Goal: Transaction & Acquisition: Subscribe to service/newsletter

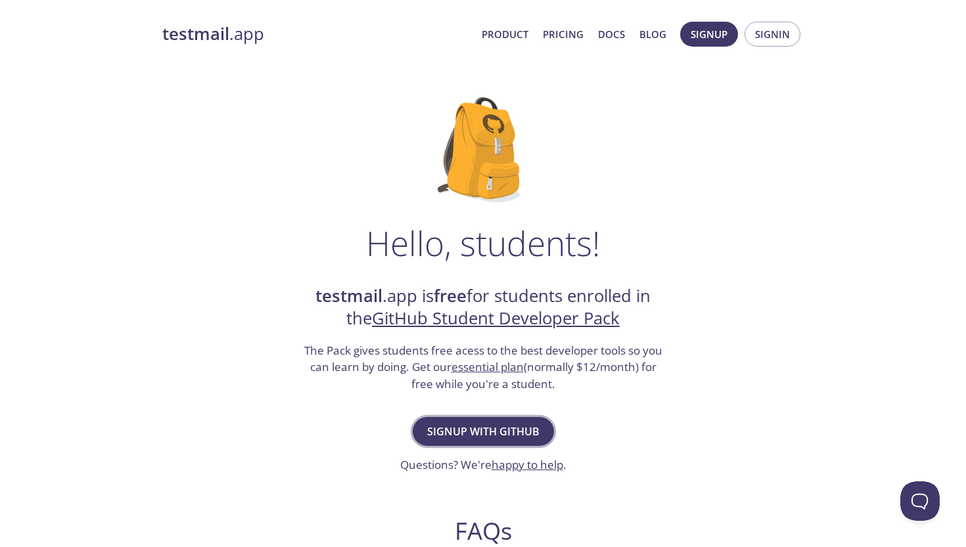
click at [488, 417] on button "Signup with GitHub" at bounding box center [483, 431] width 141 height 29
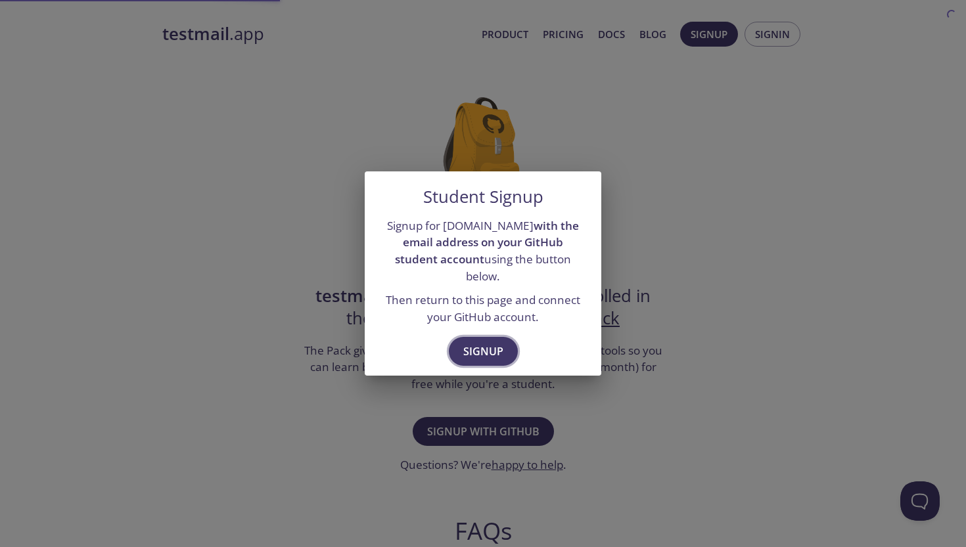
click at [469, 346] on span "Signup" at bounding box center [483, 351] width 40 height 18
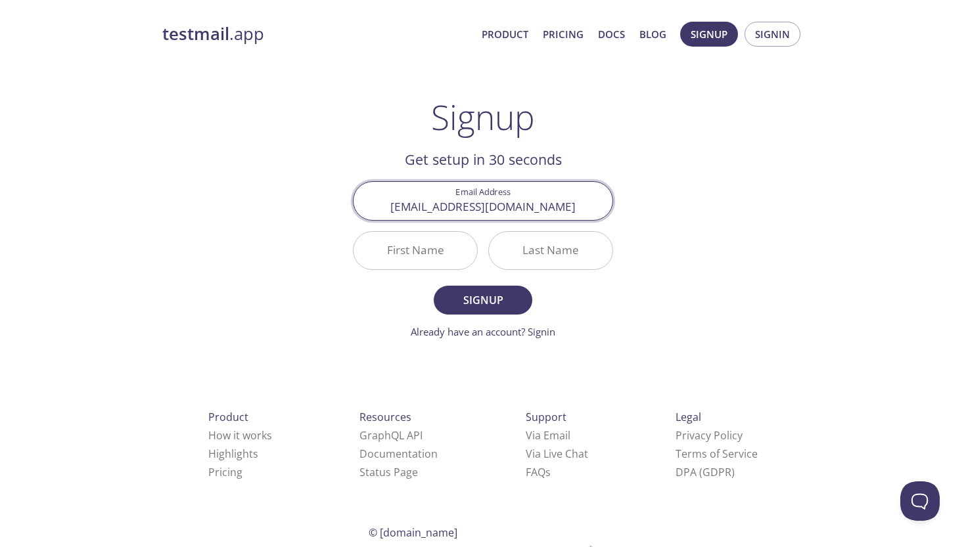
type input "[EMAIL_ADDRESS][DOMAIN_NAME]"
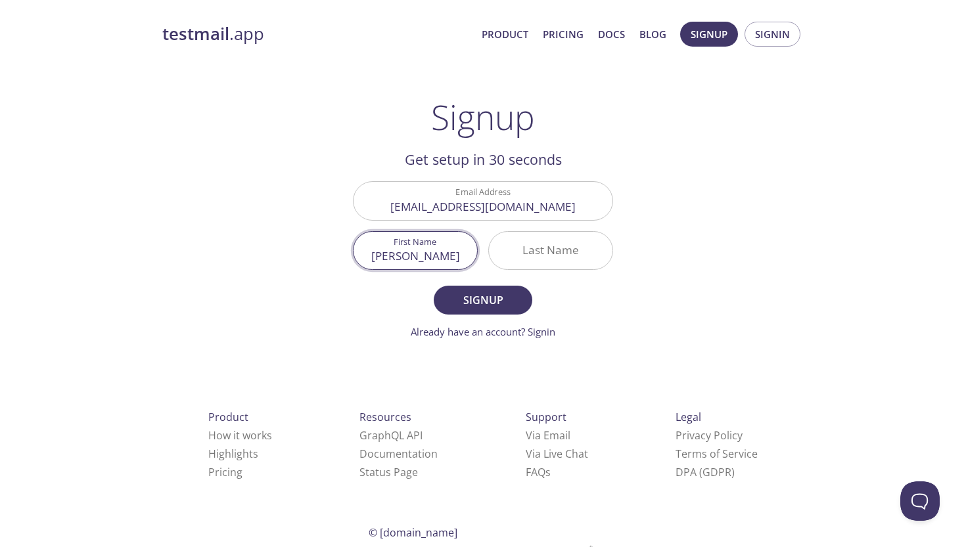
type input "[PERSON_NAME]"
type input "j"
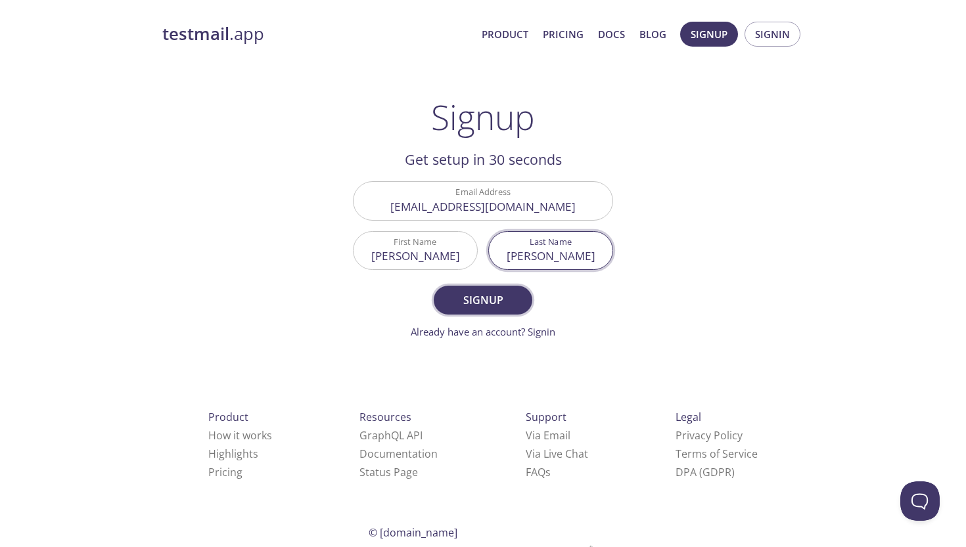
type input "[PERSON_NAME]"
click at [475, 298] on span "Signup" at bounding box center [483, 300] width 70 height 18
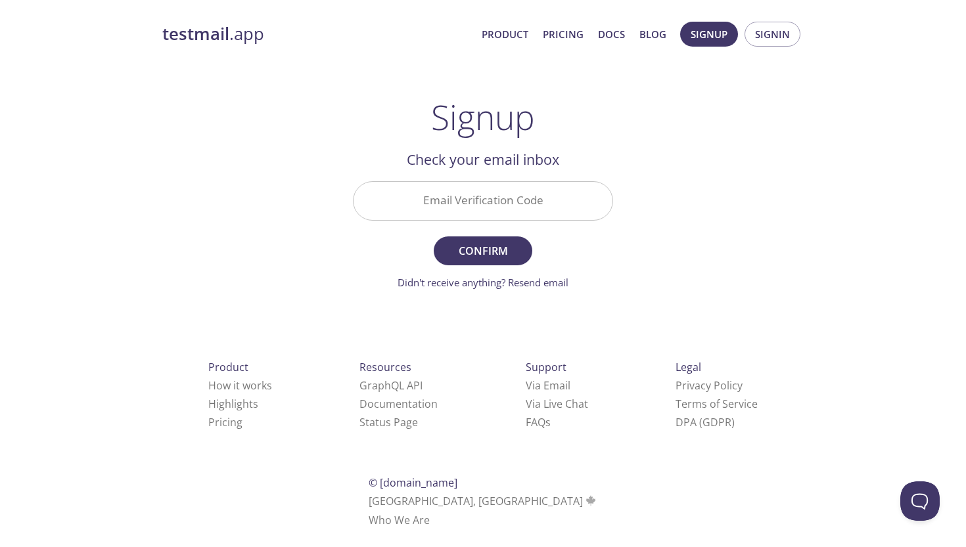
click at [459, 191] on input "Email Verification Code" at bounding box center [482, 200] width 259 height 37
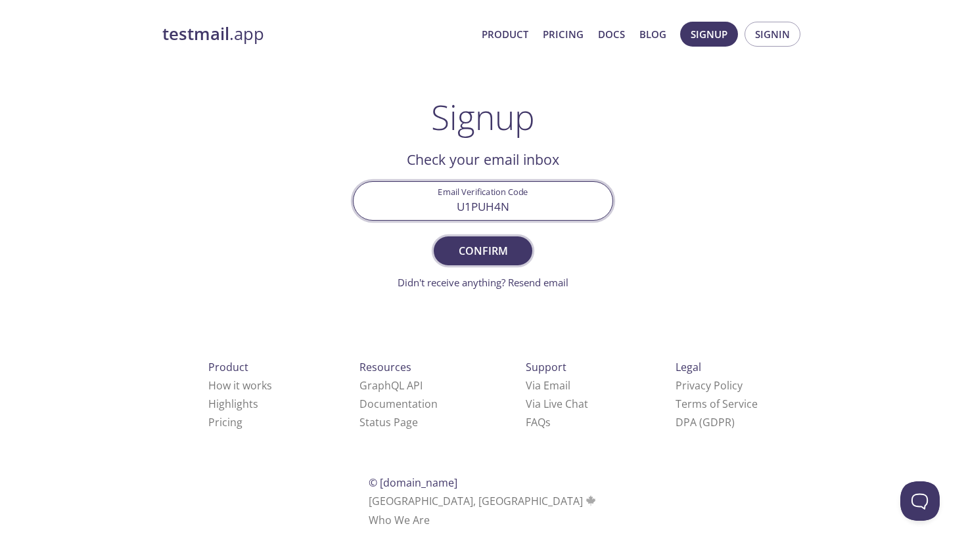
type input "U1PUH4N"
click at [476, 253] on span "Confirm" at bounding box center [483, 251] width 70 height 18
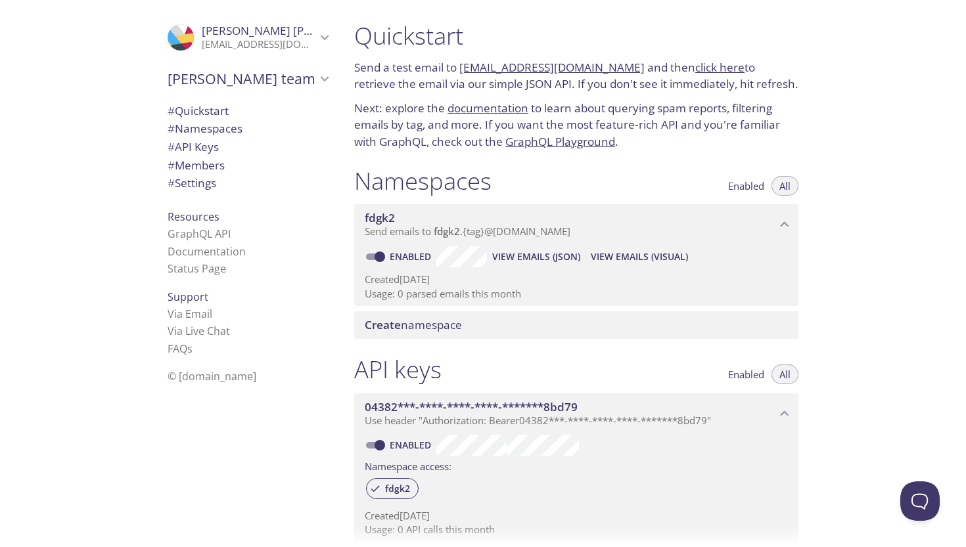
click at [319, 68] on div "[PERSON_NAME] team" at bounding box center [247, 79] width 181 height 34
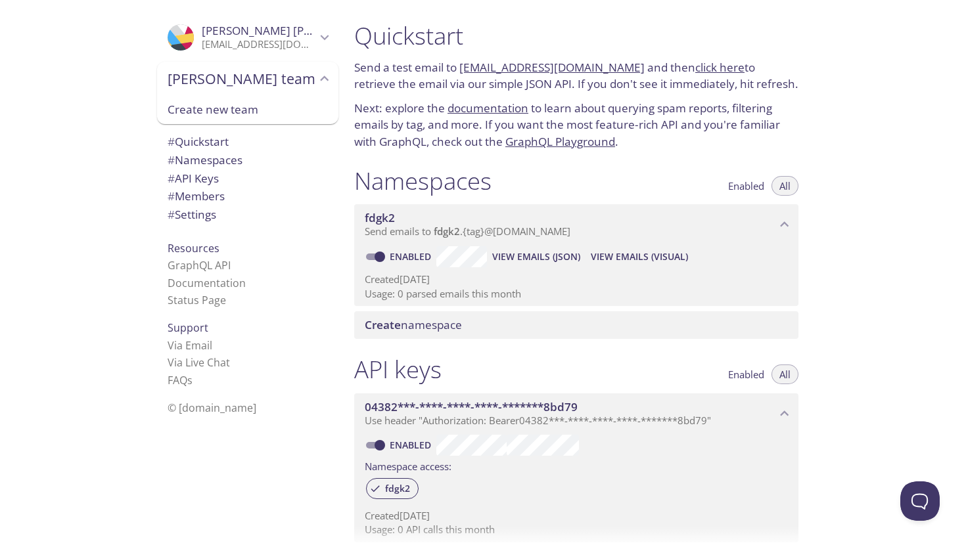
click at [319, 68] on div "[PERSON_NAME] team" at bounding box center [247, 79] width 181 height 34
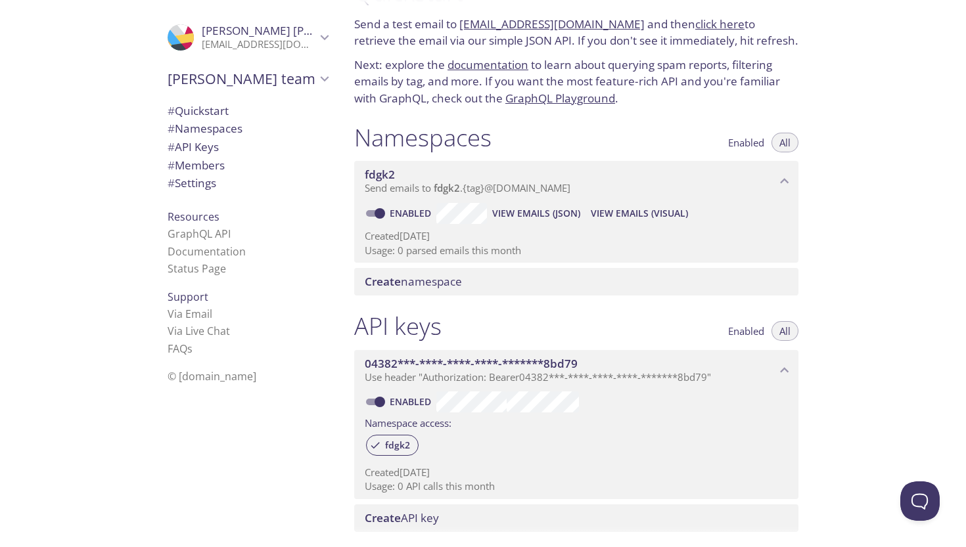
scroll to position [44, 0]
click at [779, 361] on icon "04382***-****-****-****-*******8bd79 API key" at bounding box center [784, 369] width 17 height 17
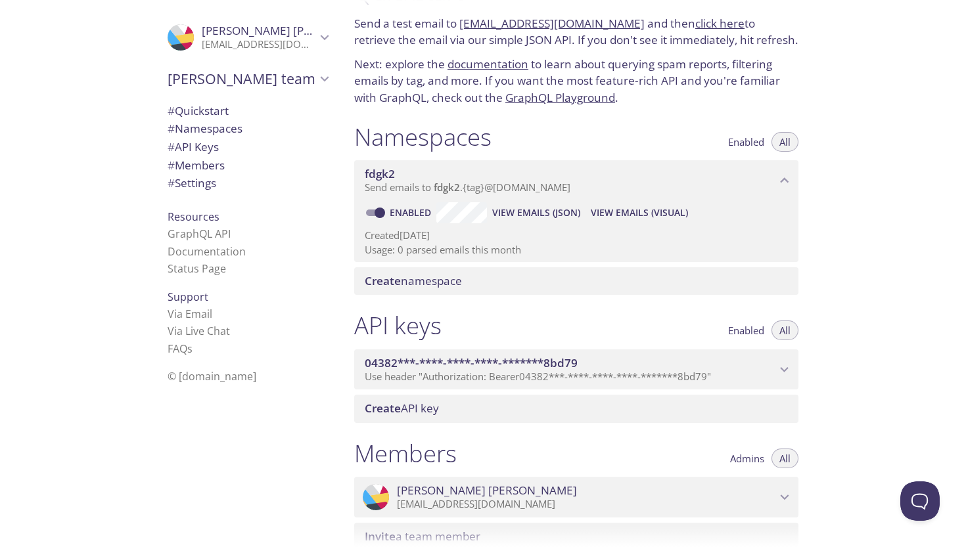
click at [779, 361] on icon "04382***-****-****-****-*******8bd79 API key" at bounding box center [784, 369] width 17 height 17
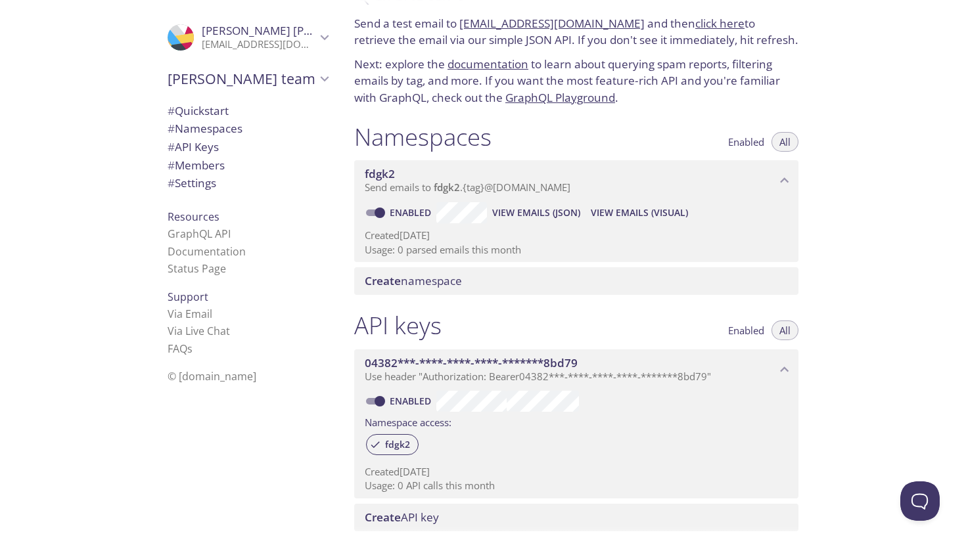
click at [779, 361] on icon "04382***-****-****-****-*******8bd79 API key" at bounding box center [784, 369] width 17 height 17
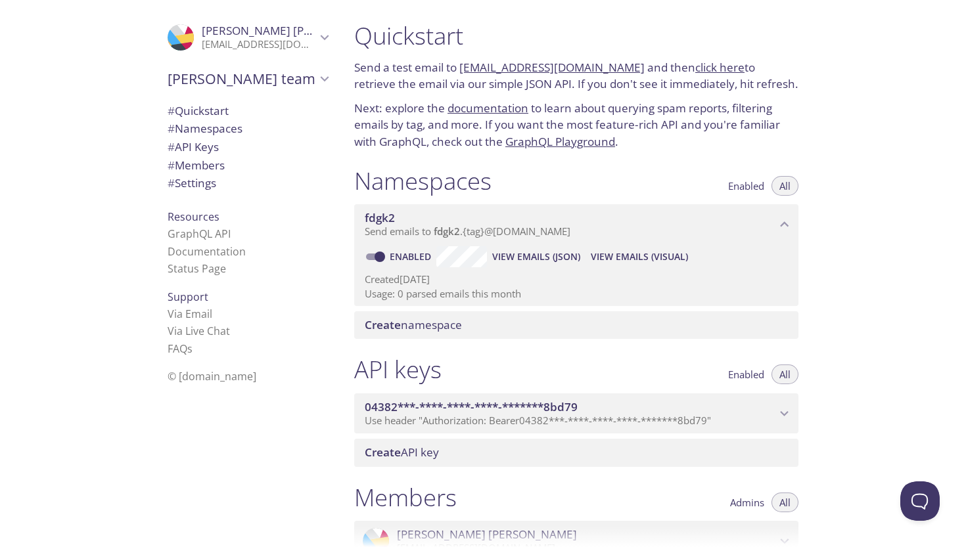
scroll to position [0, 0]
click at [624, 250] on span "View Emails (Visual)" at bounding box center [639, 257] width 97 height 16
click at [524, 64] on link "[EMAIL_ADDRESS][DOMAIN_NAME]" at bounding box center [551, 67] width 185 height 15
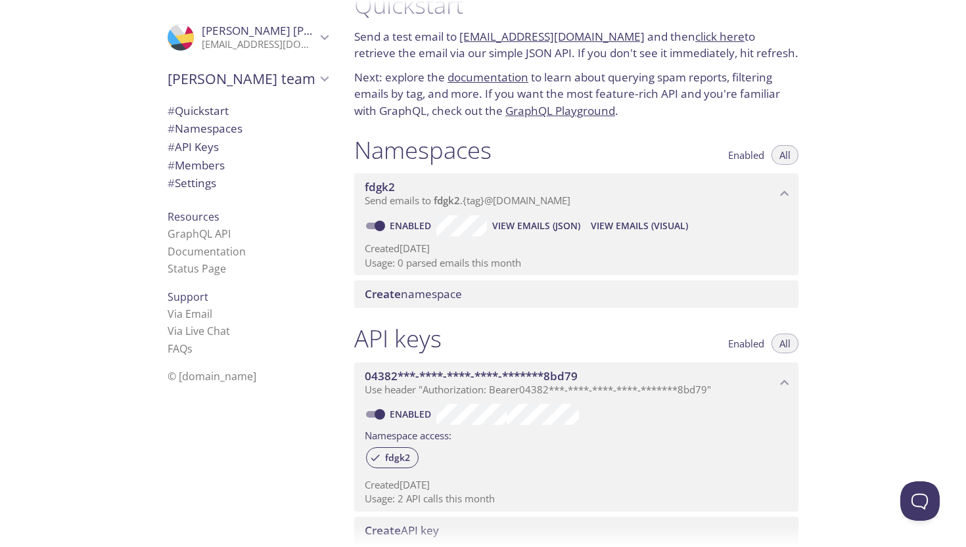
scroll to position [30, 0]
click at [664, 223] on span "View Emails (Visual)" at bounding box center [639, 227] width 97 height 16
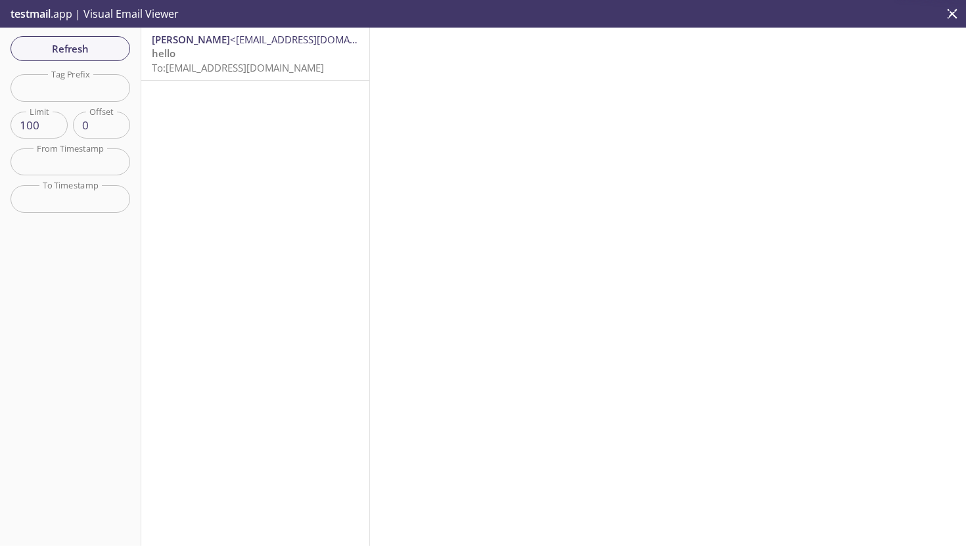
click at [244, 52] on p "hello To: [EMAIL_ADDRESS][DOMAIN_NAME]" at bounding box center [255, 61] width 207 height 28
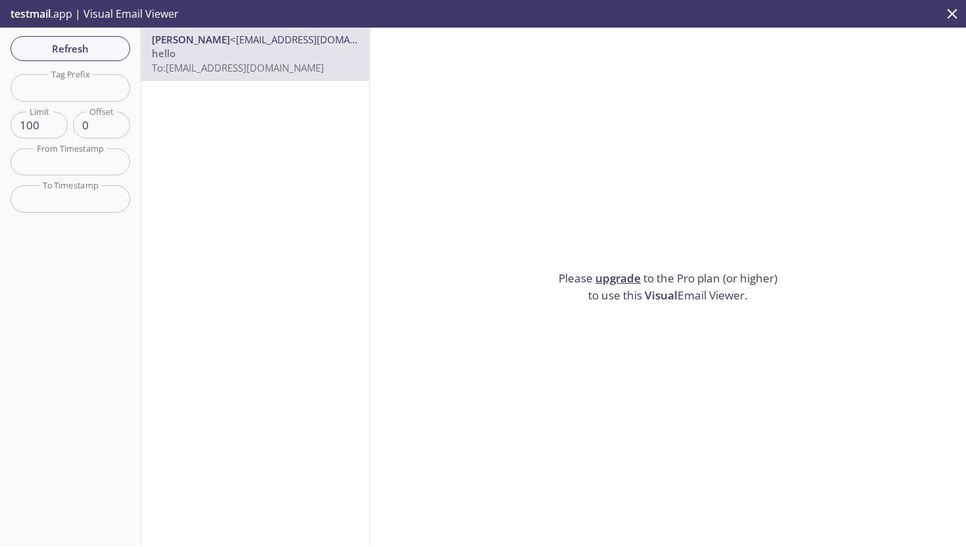
click at [208, 64] on span "To: [EMAIL_ADDRESS][DOMAIN_NAME]" at bounding box center [238, 67] width 172 height 13
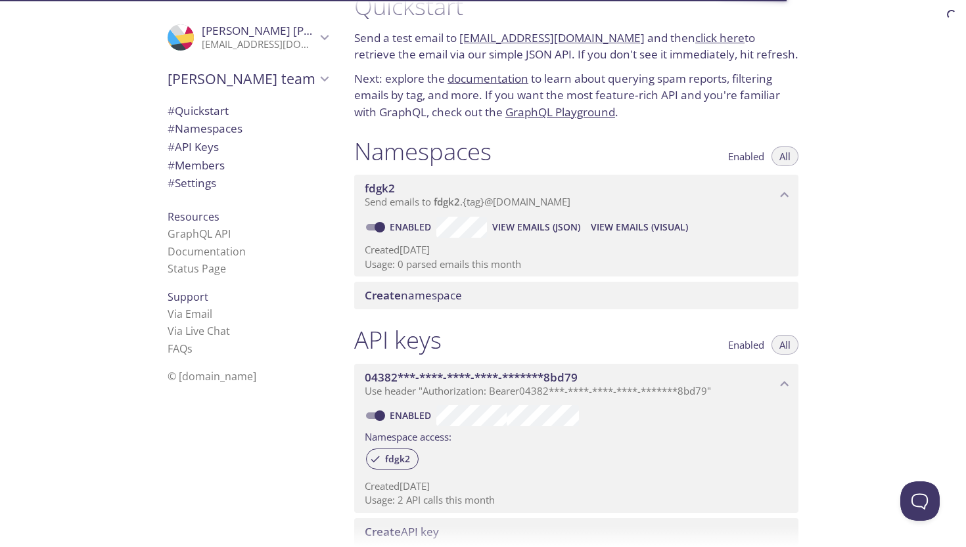
click at [547, 224] on span "View Emails (JSON)" at bounding box center [536, 227] width 88 height 16
